Goal: Find specific page/section: Locate a particular part of the current website

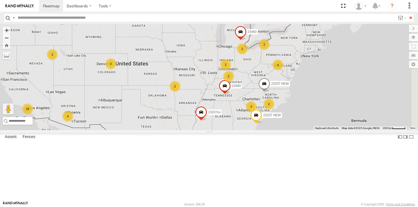
drag, startPoint x: 275, startPoint y: 76, endPoint x: 218, endPoint y: 95, distance: 60.5
click at [218, 95] on div "5 2 16 2 4 23207 NEW 2 23207xx 4 23237 NEW 2 2 3 2 23460 23480 3 2" at bounding box center [209, 77] width 418 height 106
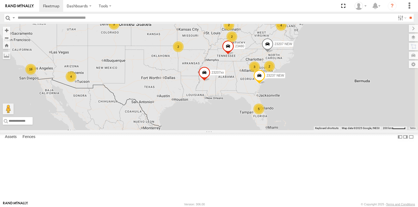
drag, startPoint x: 323, startPoint y: 120, endPoint x: 295, endPoint y: 107, distance: 30.4
click at [295, 107] on div "23207 NEW 23207xx 23237 NEW 23480 5 2 16 2 4 2 4 2 2 3 2 23460 3 2" at bounding box center [209, 77] width 418 height 106
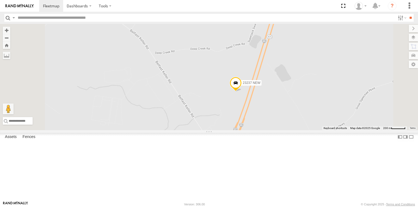
drag, startPoint x: 293, startPoint y: 156, endPoint x: 287, endPoint y: 125, distance: 31.8
click at [287, 125] on div "23207 NEW 23207xx 23237 NEW 23480 23460" at bounding box center [209, 77] width 418 height 106
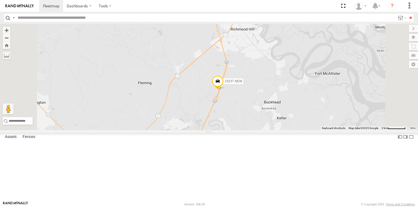
click at [242, 83] on span "23237 NEW" at bounding box center [234, 81] width 18 height 4
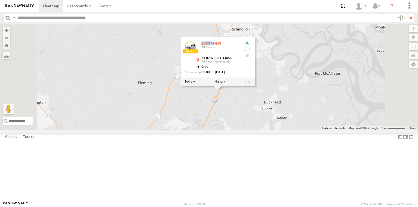
drag, startPoint x: 281, startPoint y: 80, endPoint x: 270, endPoint y: 81, distance: 10.9
click at [239, 45] on div "23237 NEW" at bounding box center [220, 43] width 38 height 4
copy div "23237"
click at [225, 84] on label at bounding box center [219, 82] width 11 height 4
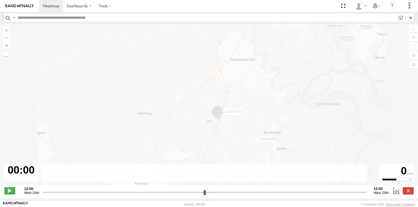
type input "**********"
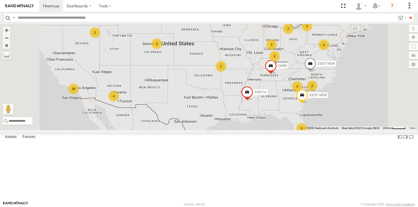
drag, startPoint x: 342, startPoint y: 106, endPoint x: 322, endPoint y: 100, distance: 21.1
click at [322, 100] on div "5 2 16 2 4 23207 NEW 2 23207xx 4 23237 NEW 2 2 3 2 23460 23480 3 2" at bounding box center [209, 77] width 418 height 106
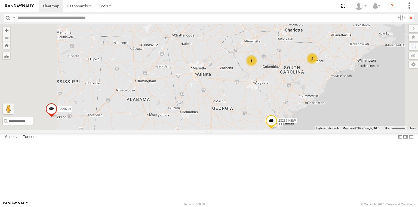
click at [277, 130] on span at bounding box center [271, 122] width 12 height 15
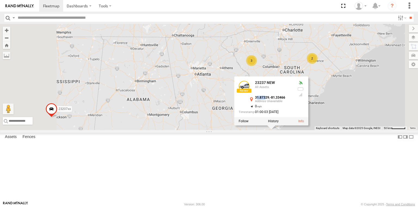
click at [269, 100] on strong "31.87329" at bounding box center [262, 98] width 14 height 4
drag, startPoint x: 323, startPoint y: 134, endPoint x: 412, endPoint y: 144, distance: 89.5
click at [293, 103] on div "31.87329 , -81.33466" at bounding box center [274, 99] width 38 height 7
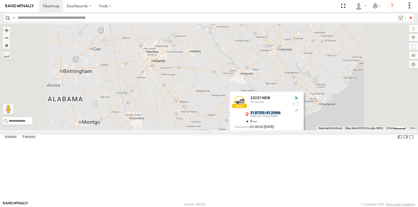
copy div "31.87329 , -81.33466"
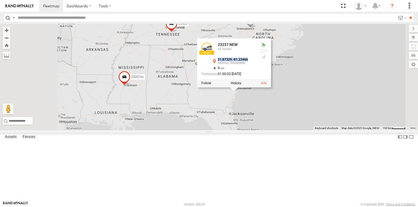
click at [262, 128] on div "23207 NEW 23207xx 23237 NEW 23460 23480 23237 NEW All Assets 31.87329 , -81.334…" at bounding box center [209, 77] width 418 height 106
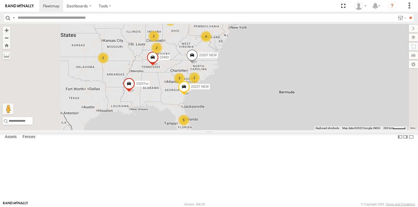
drag, startPoint x: 204, startPoint y: 67, endPoint x: 206, endPoint y: 94, distance: 27.3
click at [206, 94] on div "23207 NEW 23207xx 23237 NEW 23460 23480 5 2 2 4 2 2 2 3 2" at bounding box center [209, 77] width 418 height 106
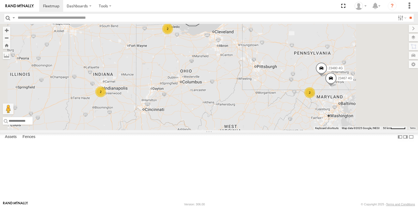
drag, startPoint x: 233, startPoint y: 54, endPoint x: 233, endPoint y: 77, distance: 23.4
click at [233, 77] on div "23207 NEW 23207xx 23237 NEW 23460 23480 2 2 2 2 2 23480 4G 23467 4G" at bounding box center [209, 77] width 418 height 106
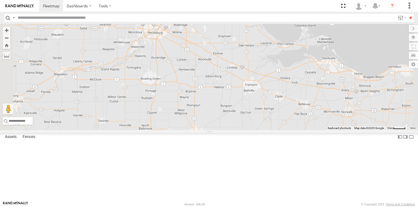
drag, startPoint x: 242, startPoint y: 59, endPoint x: 241, endPoint y: 87, distance: 28.6
click at [244, 91] on div "23207 NEW 23207xx 23237 NEW 23460 23480 23480 4G 23467 4G" at bounding box center [209, 77] width 418 height 106
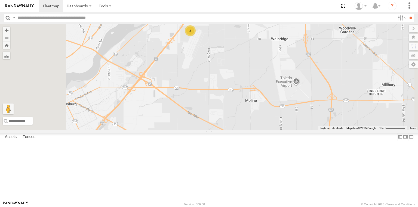
click at [196, 36] on div "2" at bounding box center [190, 30] width 11 height 11
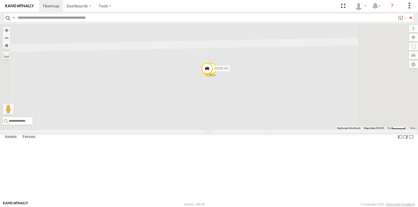
click at [213, 77] on span at bounding box center [207, 70] width 12 height 15
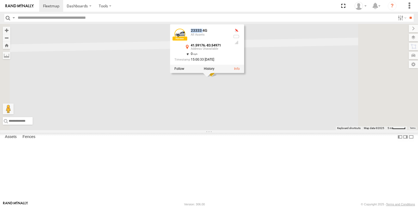
drag, startPoint x: 271, startPoint y: 68, endPoint x: 392, endPoint y: 106, distance: 127.0
click at [229, 33] on div "23333 4G" at bounding box center [210, 31] width 38 height 4
copy div "23333"
drag, startPoint x: 290, startPoint y: 82, endPoint x: 258, endPoint y: 81, distance: 31.9
click at [229, 52] on div "41.59176 , -83.54971" at bounding box center [206, 48] width 45 height 8
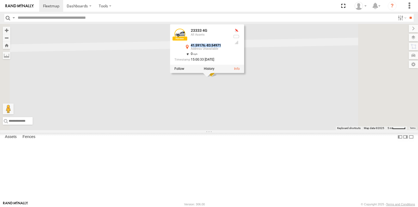
copy div "41.59176 , -83.54971"
drag, startPoint x: 270, startPoint y: 68, endPoint x: 258, endPoint y: 68, distance: 12.0
click at [229, 42] on div "23333 4G All Assets" at bounding box center [201, 35] width 54 height 13
copy div "23333"
